Goal: Complete application form: Complete application form

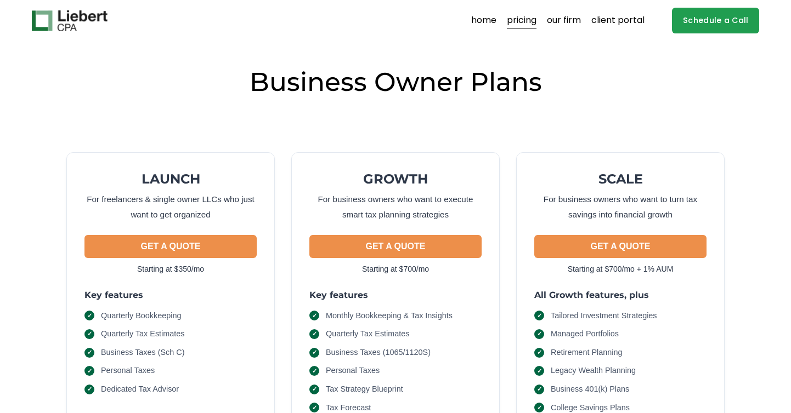
click at [716, 30] on link "Schedule a Call" at bounding box center [715, 21] width 87 height 26
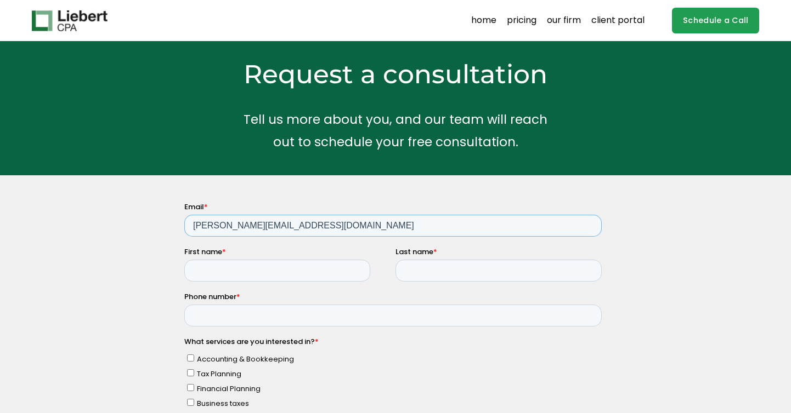
type input "ayush@pmwselections.com"
type input "Ayush"
type input "Maheshwari"
type input "9177718732"
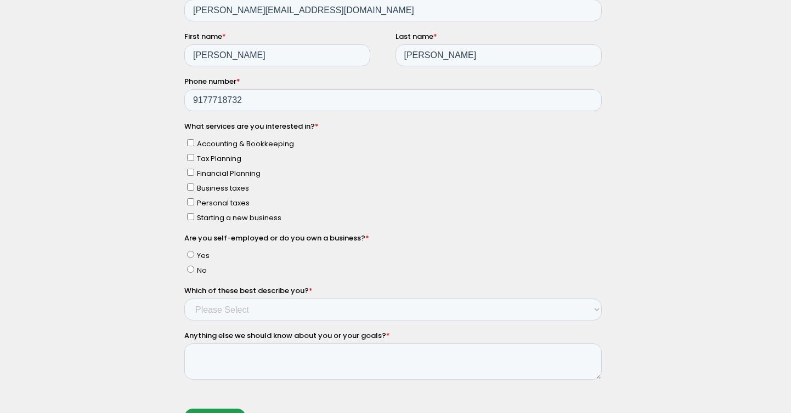
scroll to position [224, 0]
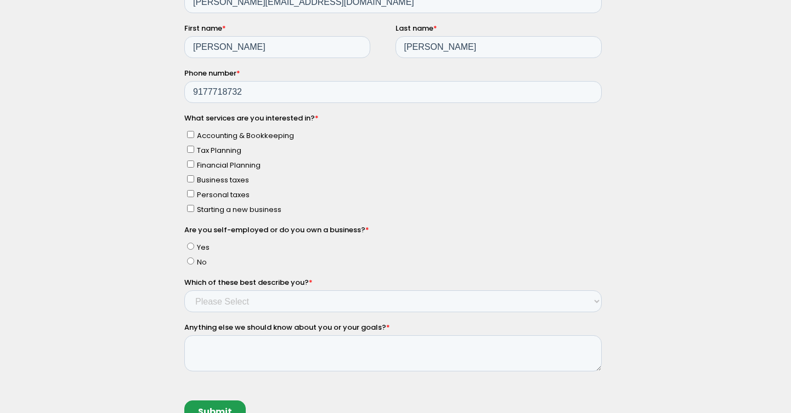
click at [219, 134] on span "Accounting & Bookkeeping" at bounding box center [245, 135] width 97 height 10
click at [194, 134] on input "Accounting & Bookkeeping" at bounding box center [190, 134] width 7 height 7
checkbox input "true"
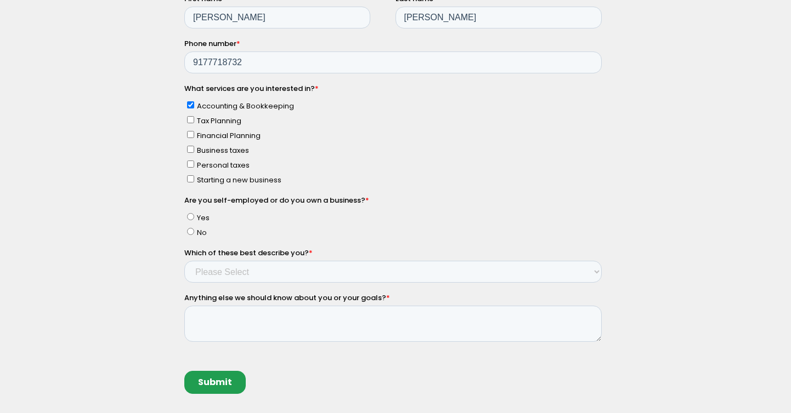
scroll to position [251, 0]
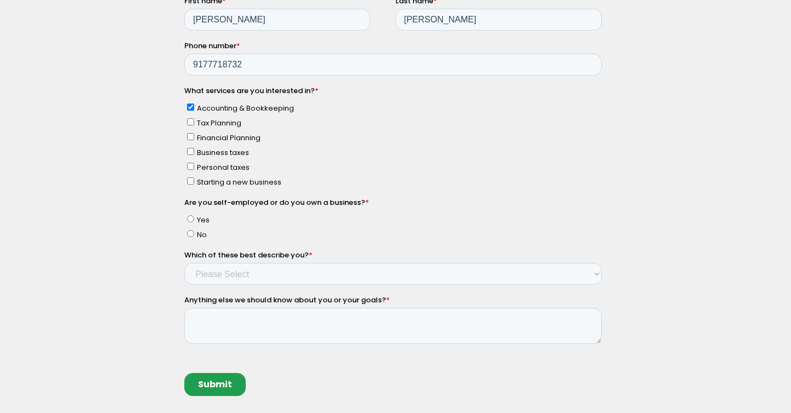
click at [211, 162] on span "Personal taxes" at bounding box center [223, 167] width 53 height 10
click at [194, 163] on input "Personal taxes" at bounding box center [190, 166] width 7 height 7
checkbox input "true"
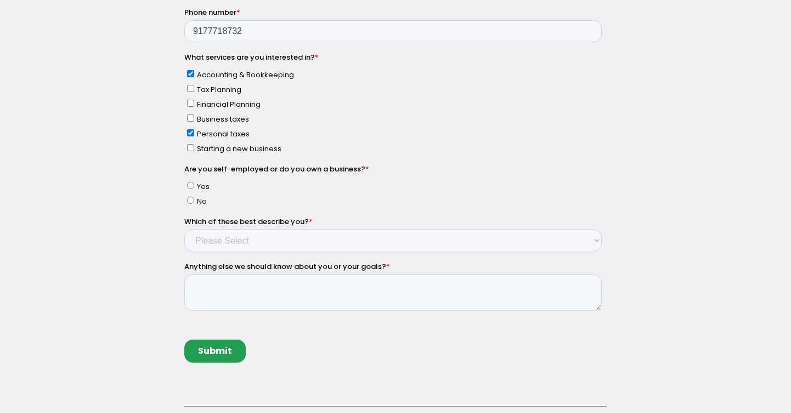
scroll to position [285, 0]
click at [191, 181] on input "Yes" at bounding box center [190, 184] width 7 height 7
radio input "true"
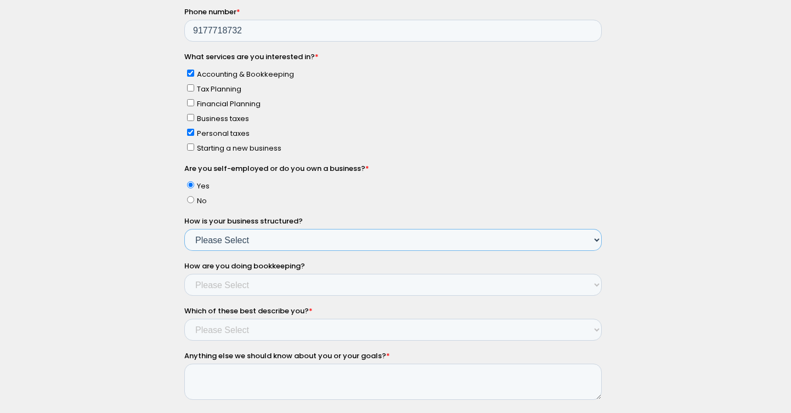
select select "Yes - Multi-Member LLC"
select select "Professional accountant"
select select "Income $1M+"
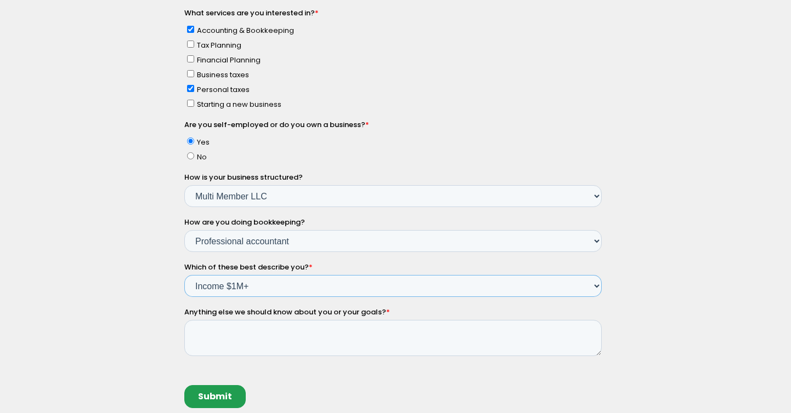
scroll to position [330, 0]
click at [216, 326] on textarea "Anything else we should know about you or your goals? *" at bounding box center [392, 337] width 417 height 36
click at [215, 384] on input "Submit" at bounding box center [214, 395] width 61 height 23
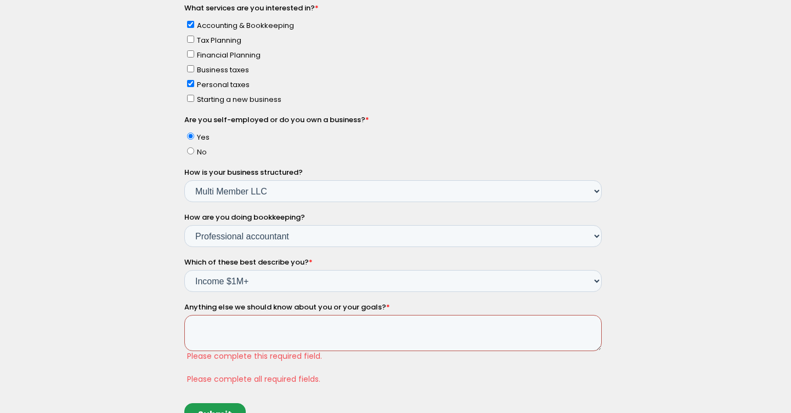
click at [231, 319] on textarea "Anything else we should know about you or your goals? *" at bounding box center [392, 333] width 417 height 36
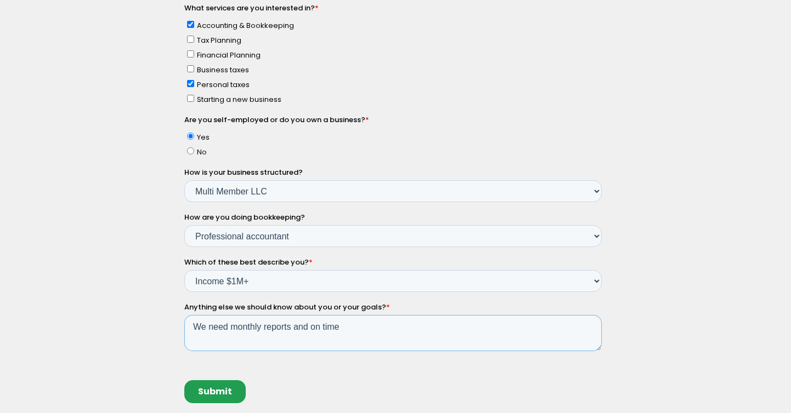
drag, startPoint x: 263, startPoint y: 315, endPoint x: 394, endPoint y: 315, distance: 130.5
click at [394, 315] on textarea "We need monthly reports and on time" at bounding box center [392, 333] width 417 height 36
type textarea "We need monthly on time financial reports. Proper end year tax issues."
click at [202, 380] on input "Submit" at bounding box center [214, 391] width 61 height 23
